Goal: Task Accomplishment & Management: Complete application form

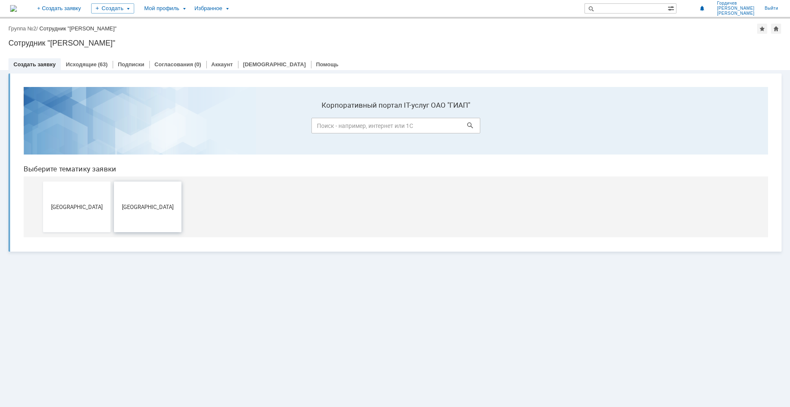
click at [148, 210] on span "[GEOGRAPHIC_DATA]" at bounding box center [148, 206] width 62 height 6
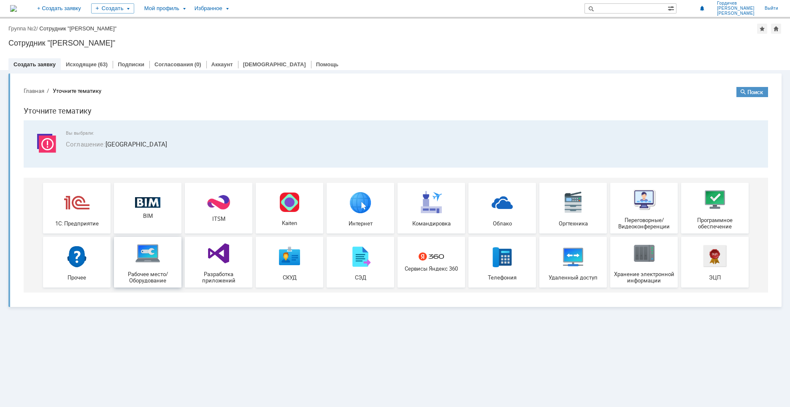
click at [141, 262] on img at bounding box center [147, 253] width 25 height 25
click at [73, 262] on img at bounding box center [76, 256] width 25 height 25
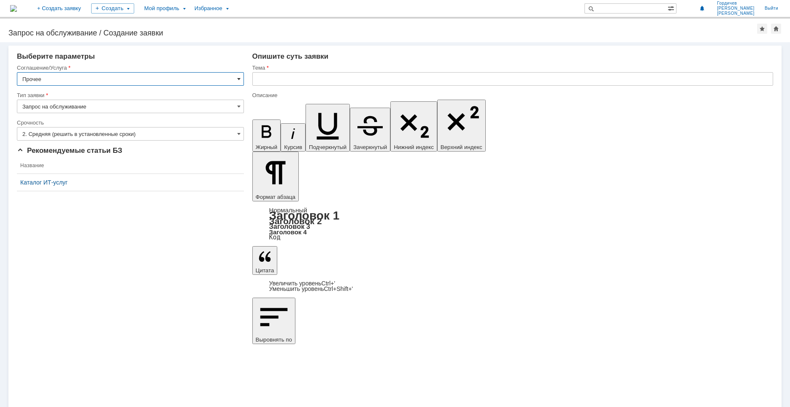
click at [239, 81] on span at bounding box center [238, 79] width 3 height 7
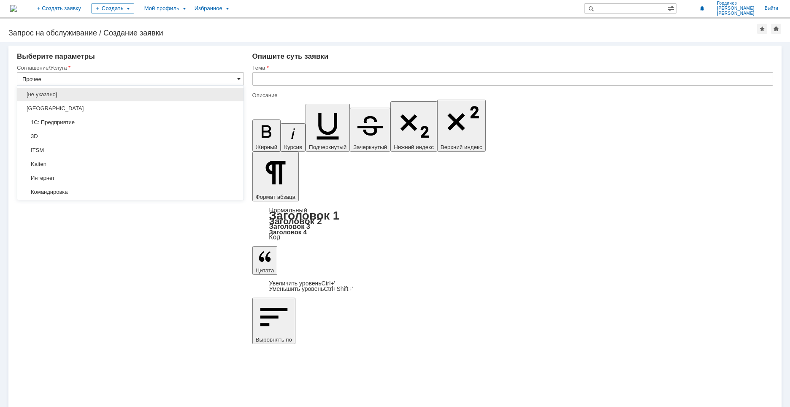
click at [239, 81] on span at bounding box center [238, 79] width 3 height 7
click at [469, 302] on div "Внимание! Выберите параметры Соглашение/Услуга Прочее Тип заявки Запрос на обсл…" at bounding box center [395, 224] width 790 height 365
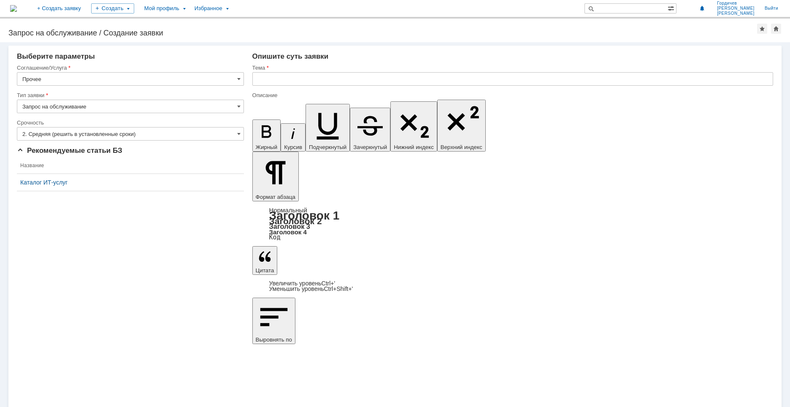
type input "Прочее"
click at [121, 105] on input "Запрос на обслуживание" at bounding box center [130, 107] width 227 height 14
click at [130, 105] on input "Запрос на обслуживание" at bounding box center [130, 107] width 227 height 14
click at [472, 342] on div "Внимание! Выберите параметры Соглашение/Услуга Прочее Тип заявки Запрос на обсл…" at bounding box center [395, 224] width 790 height 365
type input "Запрос на обслуживание"
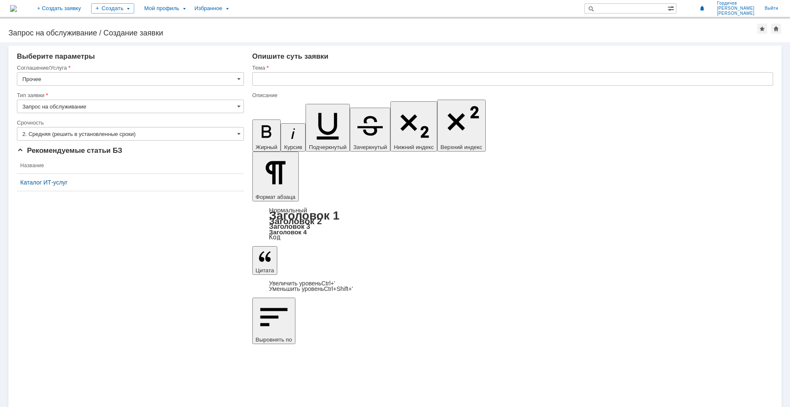
click at [296, 80] on input "text" at bounding box center [512, 79] width 521 height 14
type input "Удаленная работа"
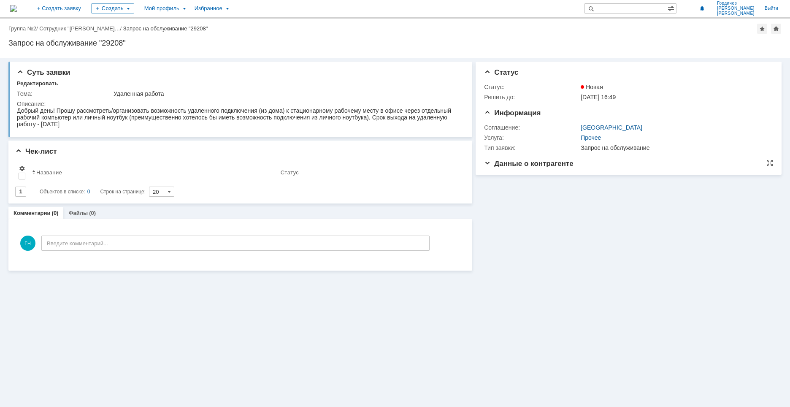
click at [488, 165] on span "Данные о контрагенте" at bounding box center [528, 164] width 89 height 8
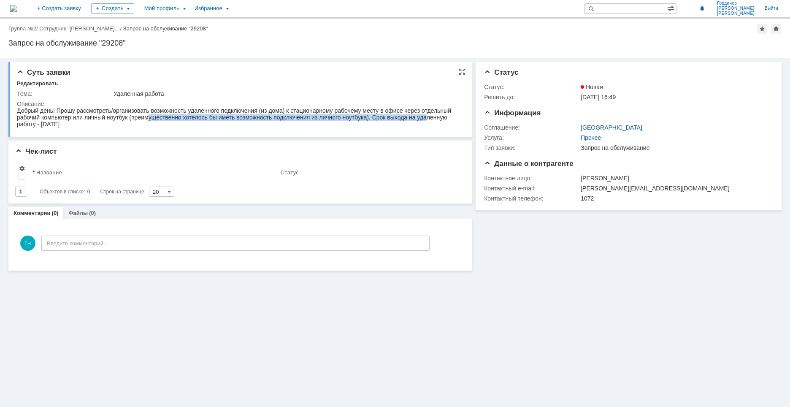
drag, startPoint x: 149, startPoint y: 117, endPoint x: 428, endPoint y: 117, distance: 278.2
click at [428, 117] on div "Добрый день! Прошу рассмотреть/организовать возможность удаленного подключения …" at bounding box center [239, 117] width 444 height 20
click at [327, 117] on div "Добрый день! Прошу рассмотреть/организовать возможность удаленного подключения …" at bounding box center [239, 117] width 444 height 20
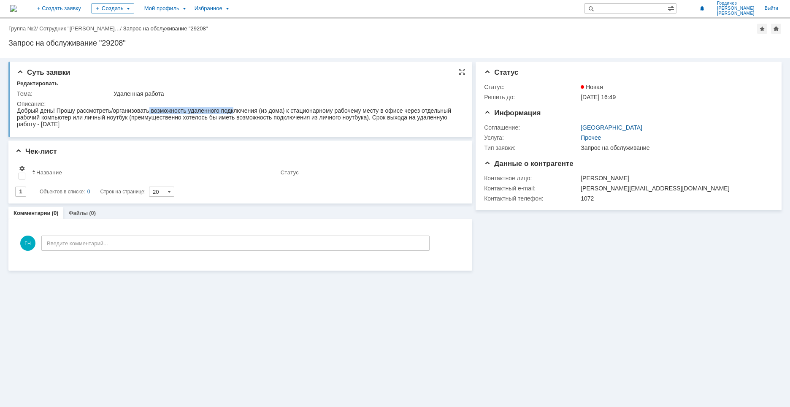
drag, startPoint x: 150, startPoint y: 111, endPoint x: 234, endPoint y: 110, distance: 84.0
click at [234, 110] on div "Добрый день! Прошу рассмотреть/организовать возможность удаленного подключения …" at bounding box center [239, 117] width 444 height 20
click at [107, 117] on div "Добрый день! Прошу рассмотреть/организовать возможность удаленного подключения …" at bounding box center [239, 117] width 444 height 20
